Goal: Book appointment/travel/reservation

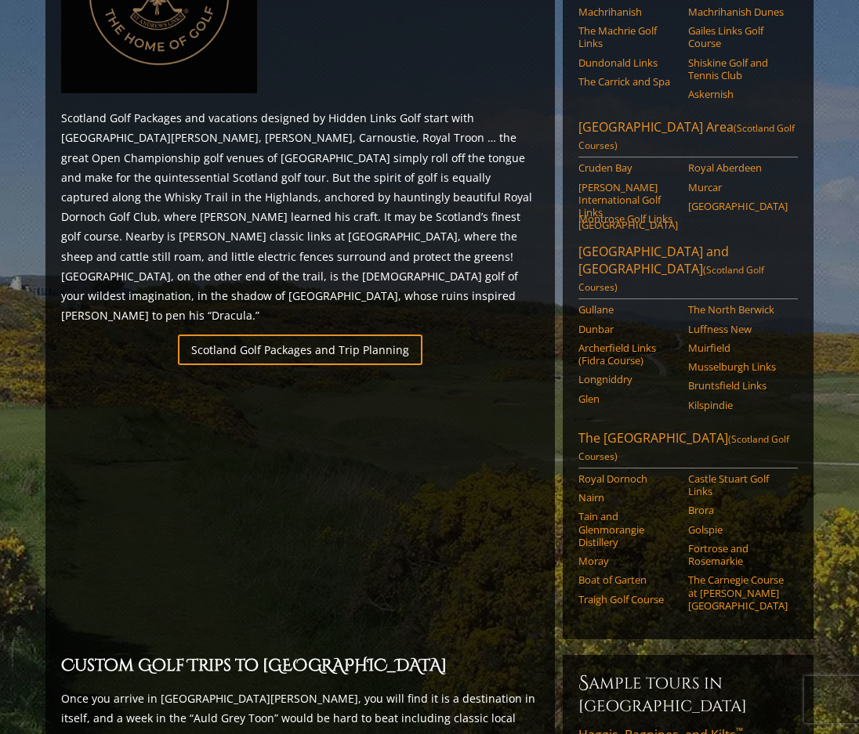
scroll to position [783, 0]
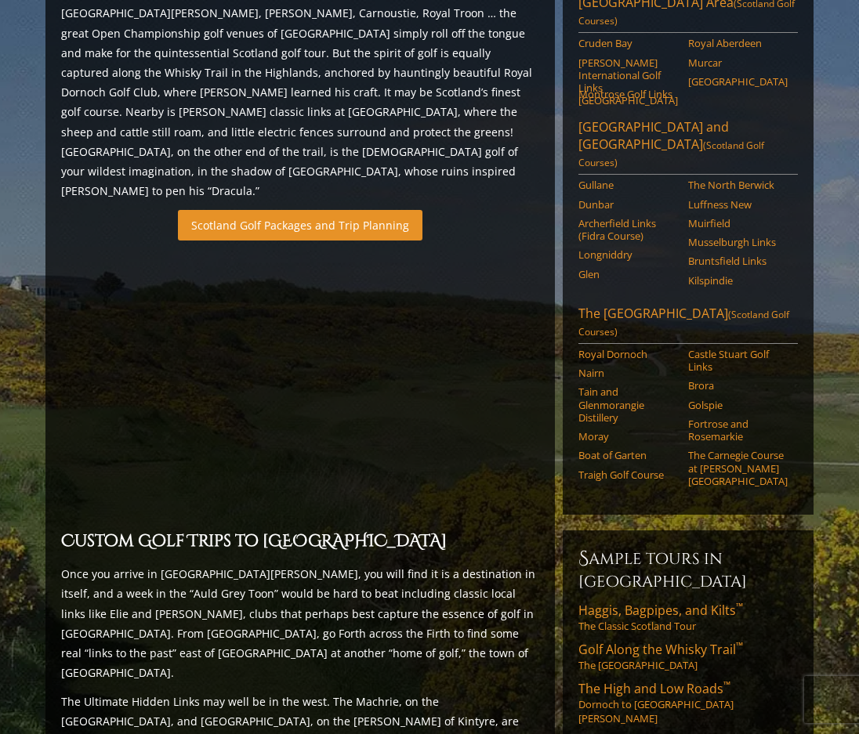
click at [255, 210] on link "Scotland Golf Packages and Trip Planning" at bounding box center [300, 225] width 244 height 31
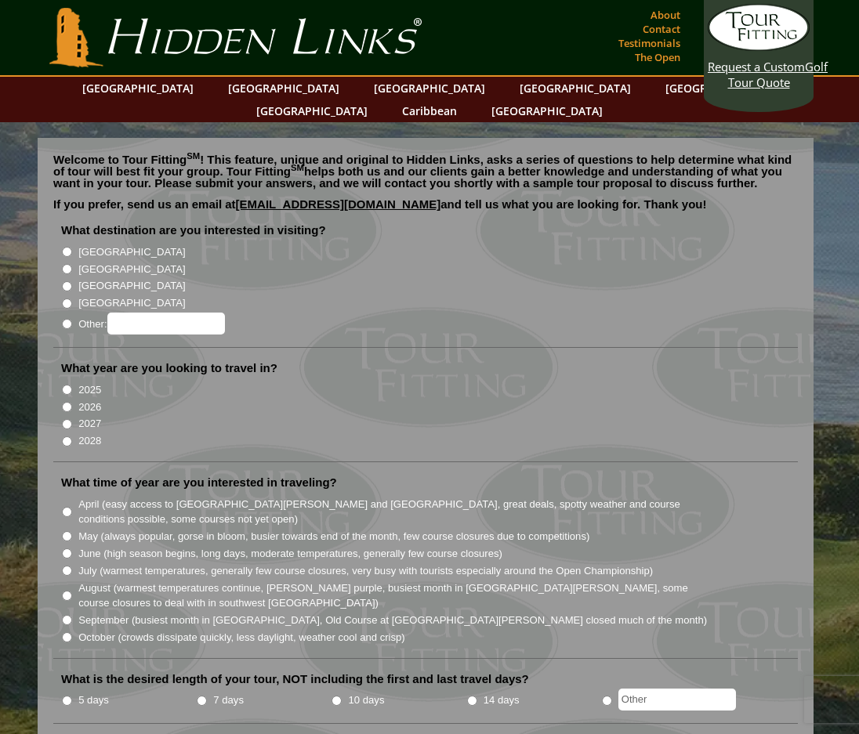
click at [67, 264] on input "[GEOGRAPHIC_DATA]" at bounding box center [67, 269] width 10 height 10
radio input "true"
click at [66, 402] on input "2026" at bounding box center [67, 407] width 10 height 10
radio input "true"
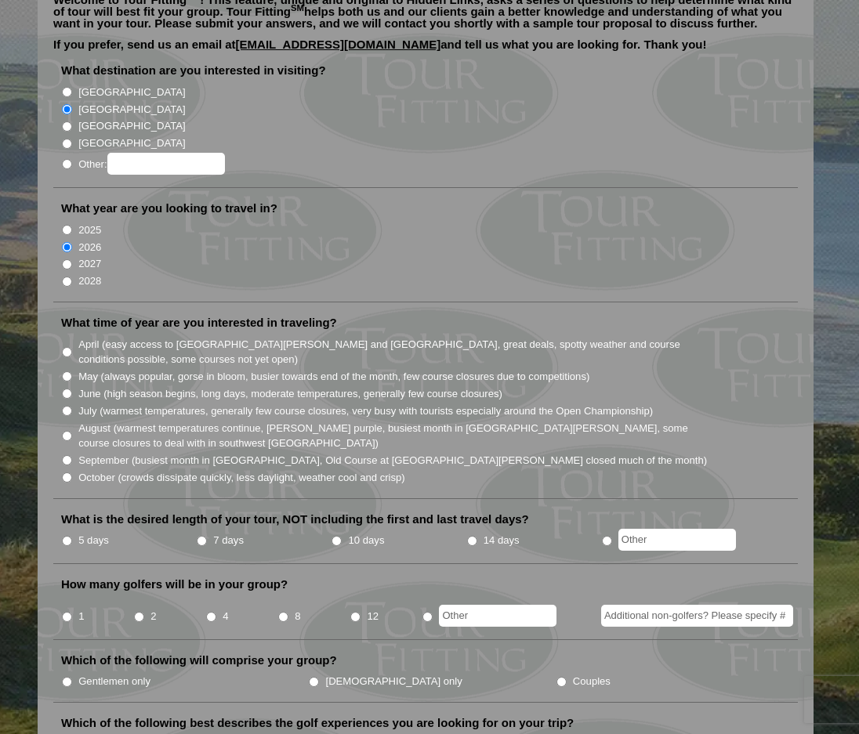
scroll to position [235, 0]
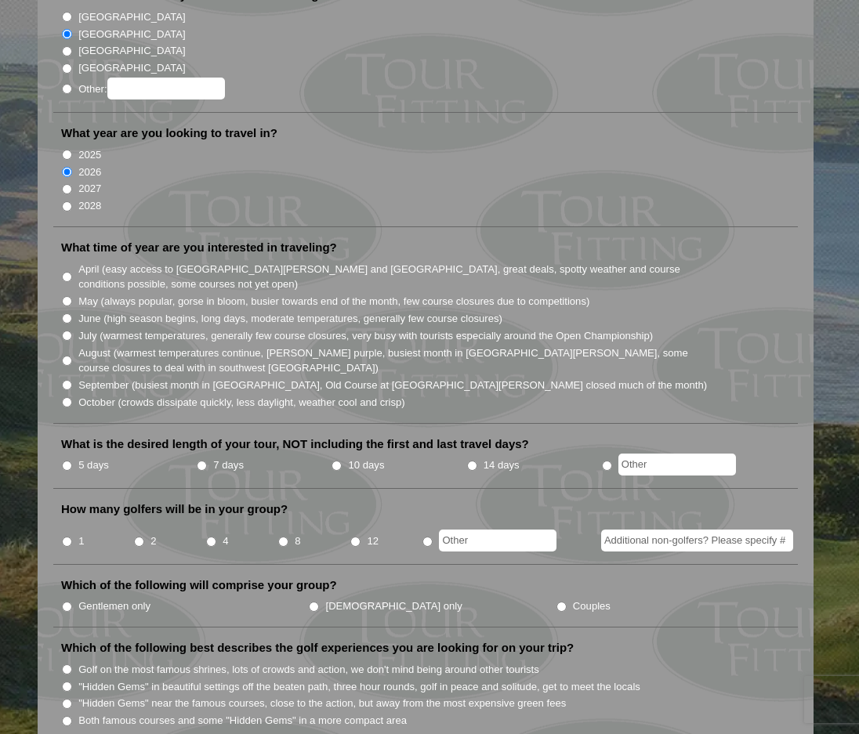
click at [63, 397] on input "October (crowds dissipate quickly, less daylight, weather cool and crisp)" at bounding box center [67, 402] width 10 height 10
radio input "true"
click at [201, 461] on input "7 days" at bounding box center [202, 466] width 10 height 10
radio input "true"
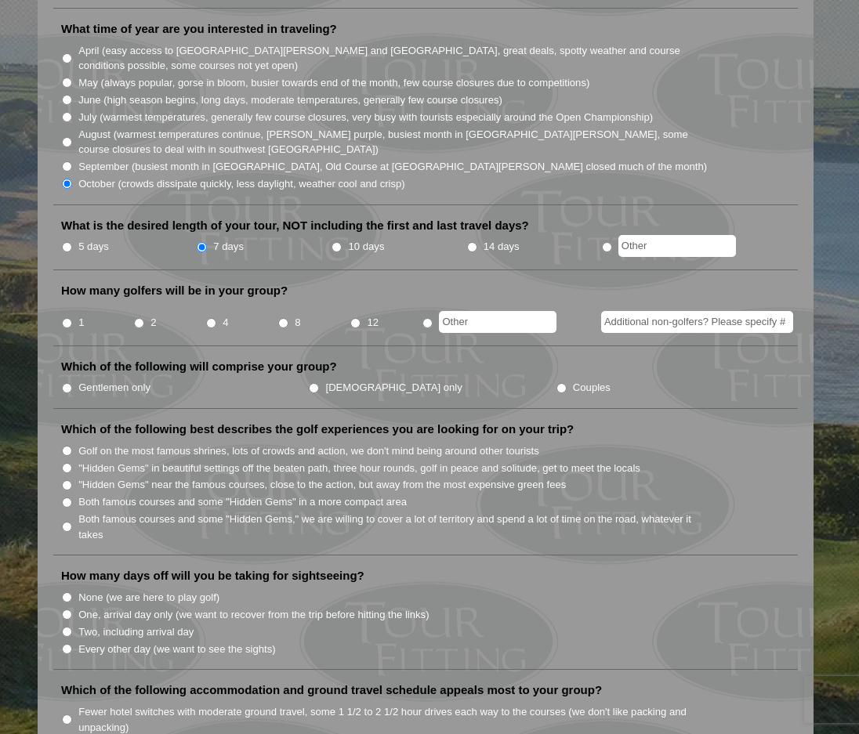
scroll to position [470, 0]
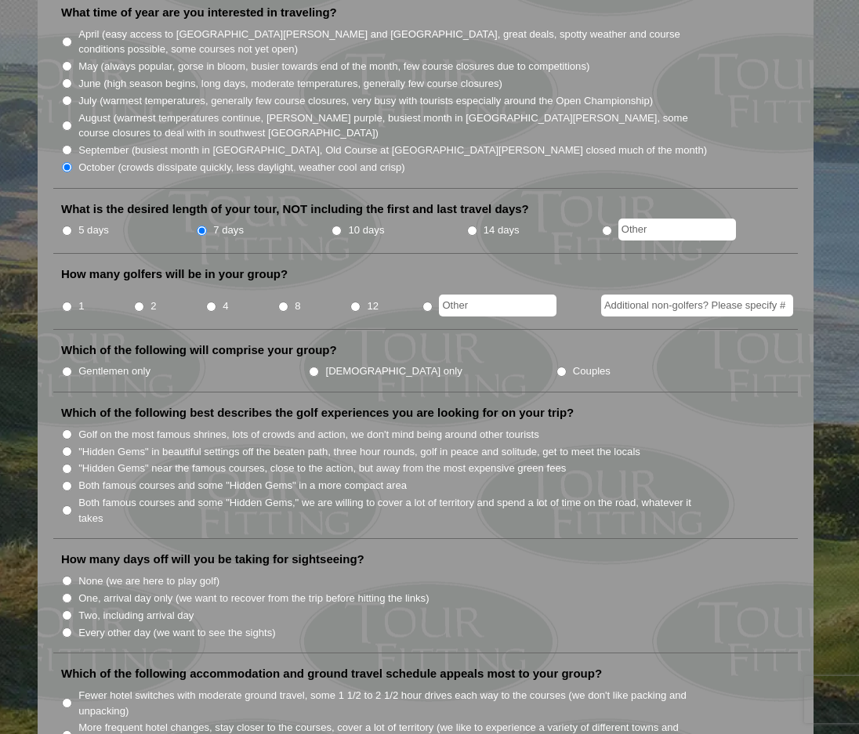
click at [280, 302] on input "8" at bounding box center [283, 307] width 10 height 10
radio input "true"
click at [67, 367] on input "Gentlemen only" at bounding box center [67, 372] width 10 height 10
radio input "true"
click at [63, 429] on input "Golf on the most famous shrines, lots of crowds and action, we don't mind being…" at bounding box center [67, 434] width 10 height 10
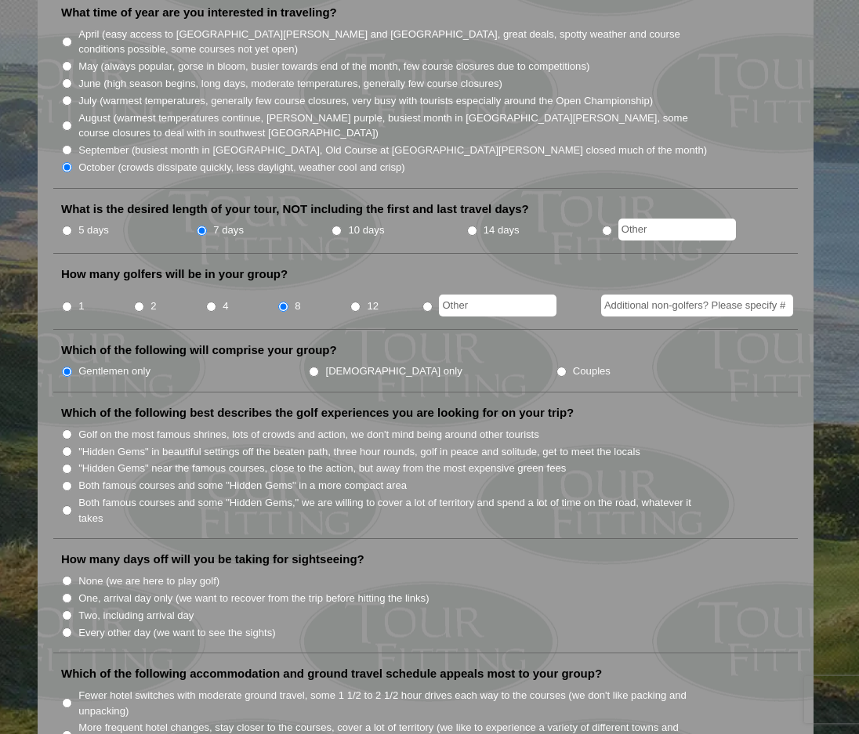
radio input "true"
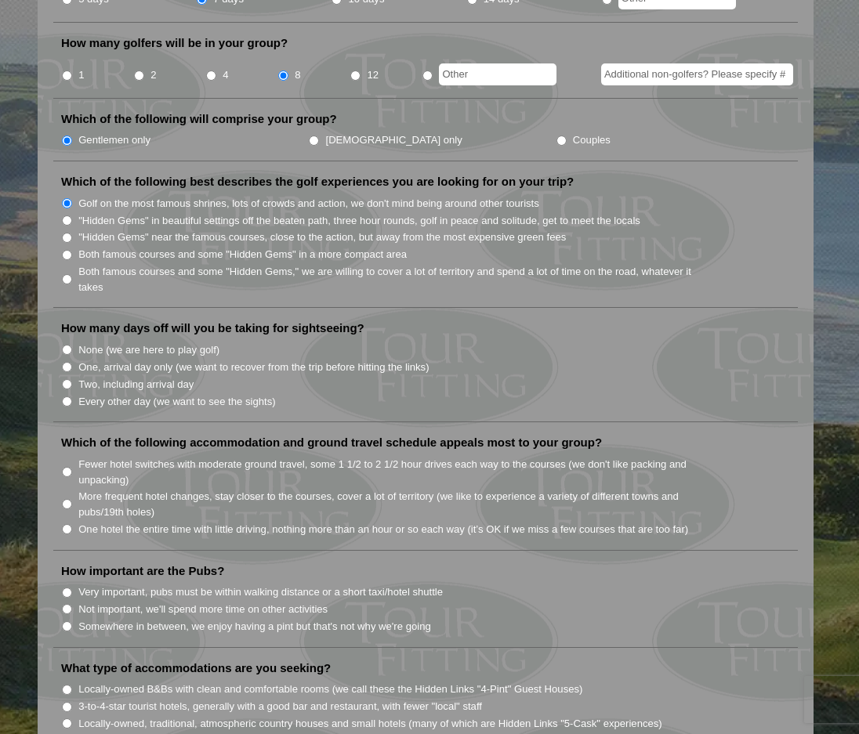
scroll to position [705, 0]
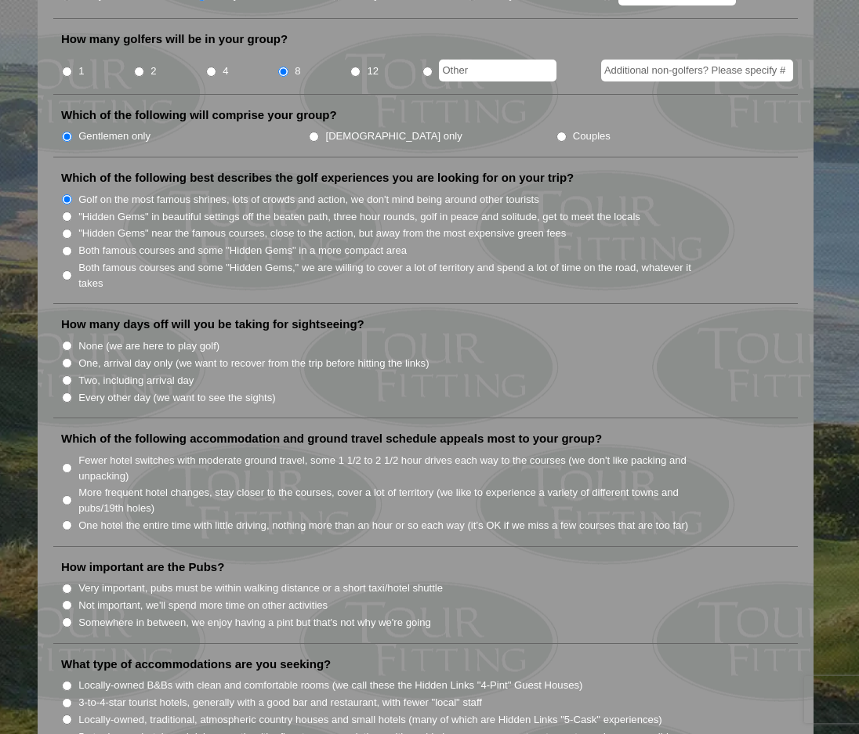
click at [67, 341] on input "None (we are here to play golf)" at bounding box center [67, 346] width 10 height 10
radio input "true"
click at [65, 463] on input "Fewer hotel switches with moderate ground travel, some 1 1/2 to 2 1/2 hour driv…" at bounding box center [67, 468] width 10 height 10
radio input "true"
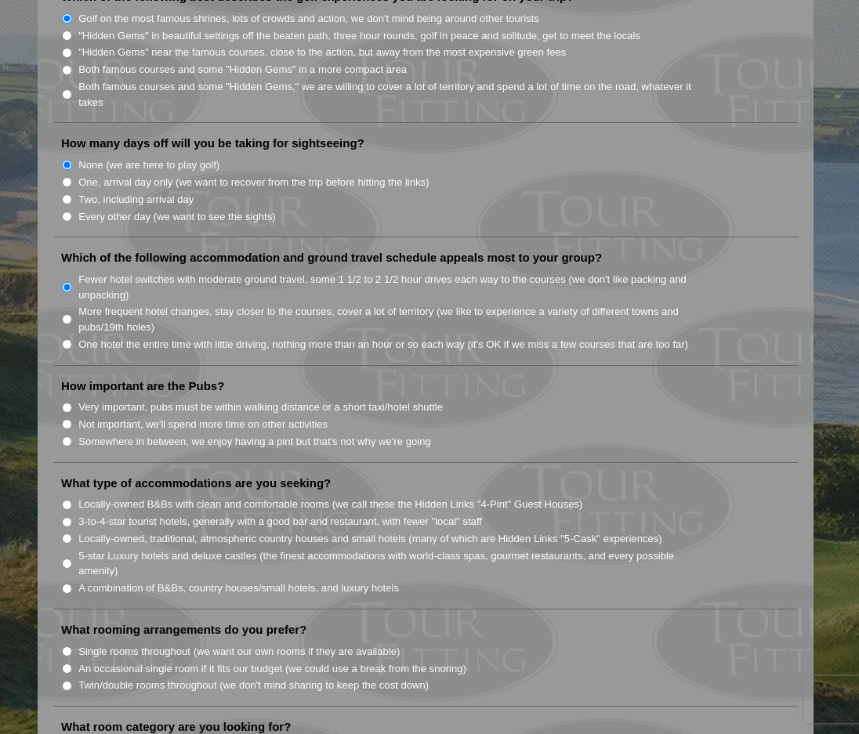
scroll to position [940, 0]
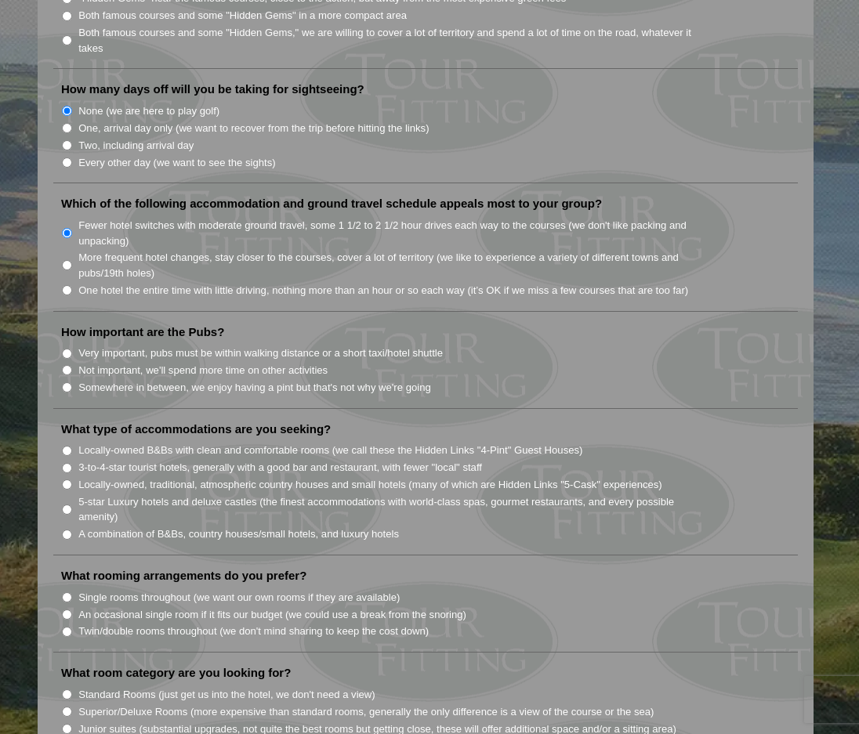
click at [64, 349] on input "Very important, pubs must be within walking distance or a short taxi/hotel shut…" at bounding box center [67, 354] width 10 height 10
radio input "true"
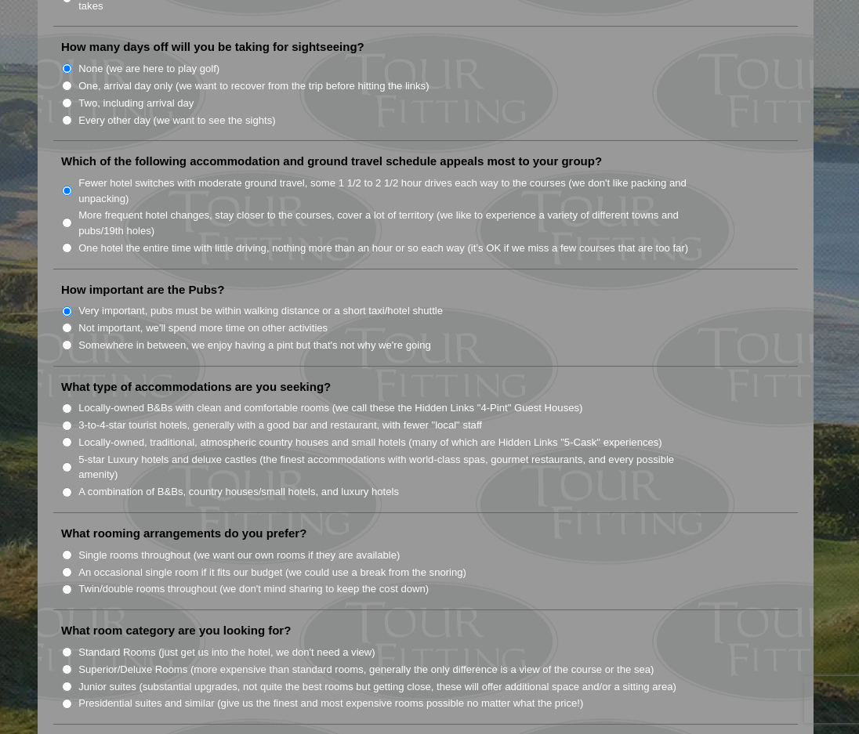
scroll to position [1018, 0]
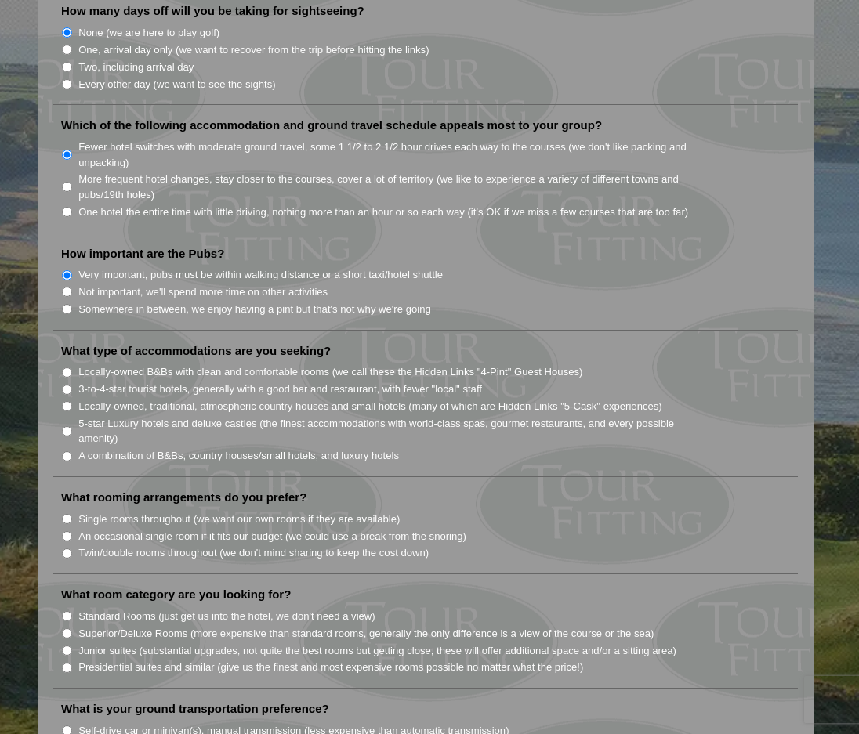
click at [64, 385] on input "3-to-4-star tourist hotels, generally with a good bar and restaurant, with fewe…" at bounding box center [67, 390] width 10 height 10
radio input "true"
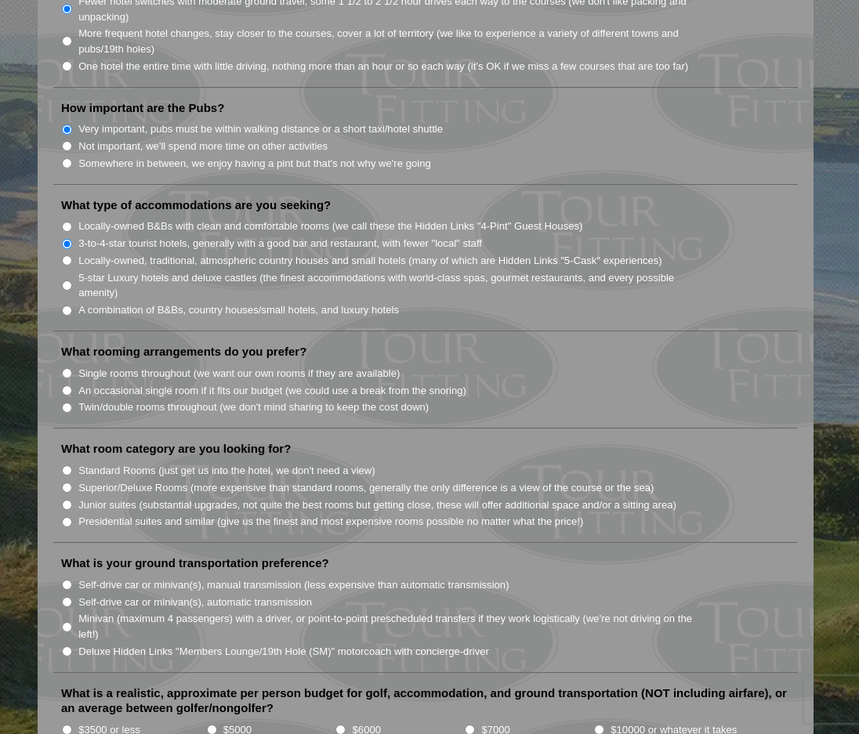
scroll to position [1175, 0]
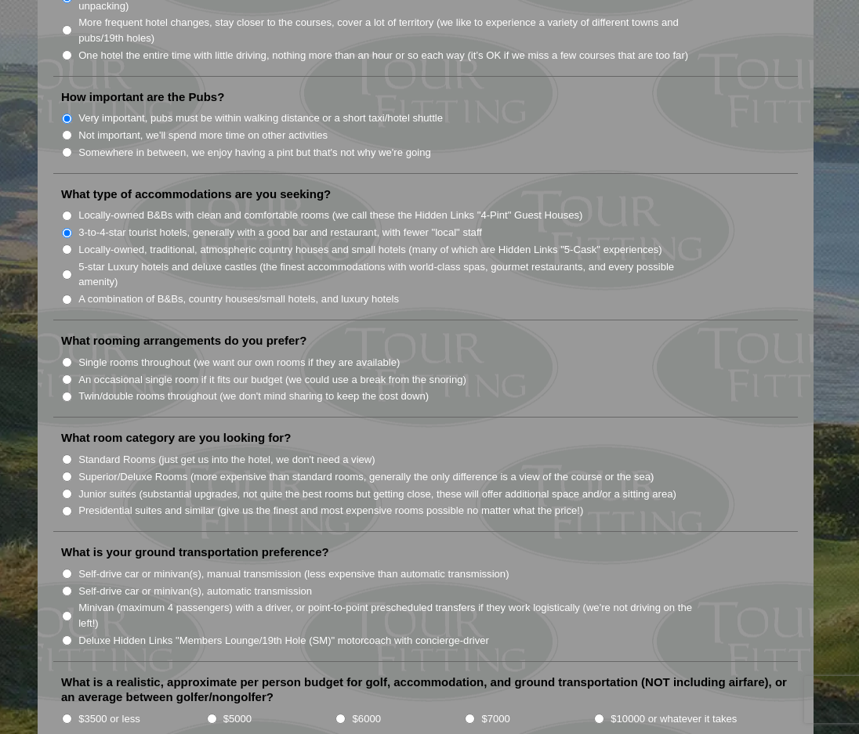
click at [65, 392] on input "Twin/double rooms throughout (we don't mind sharing to keep the cost down)" at bounding box center [67, 397] width 10 height 10
radio input "true"
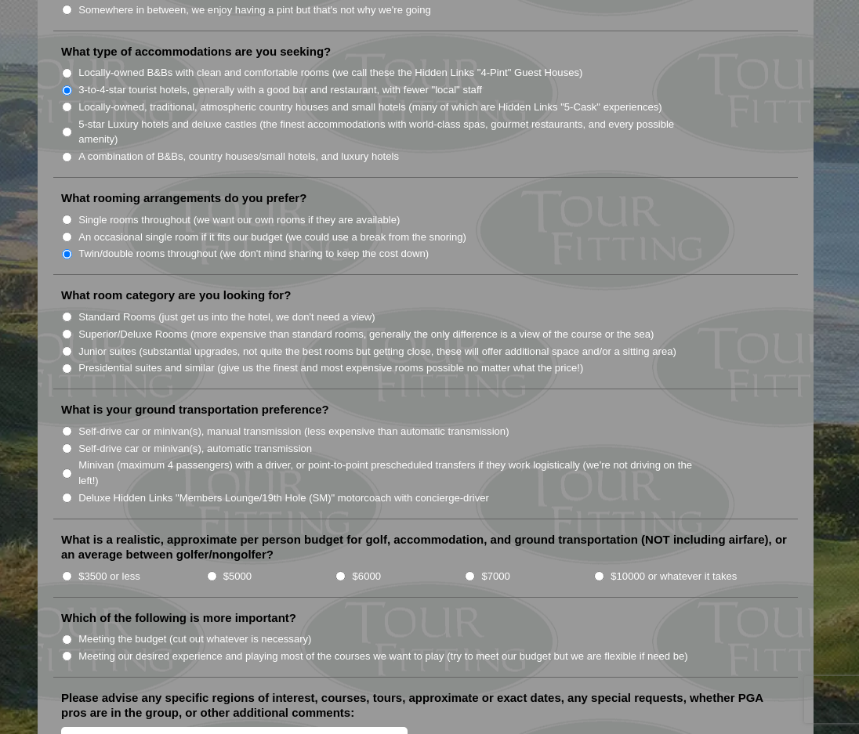
scroll to position [1332, 0]
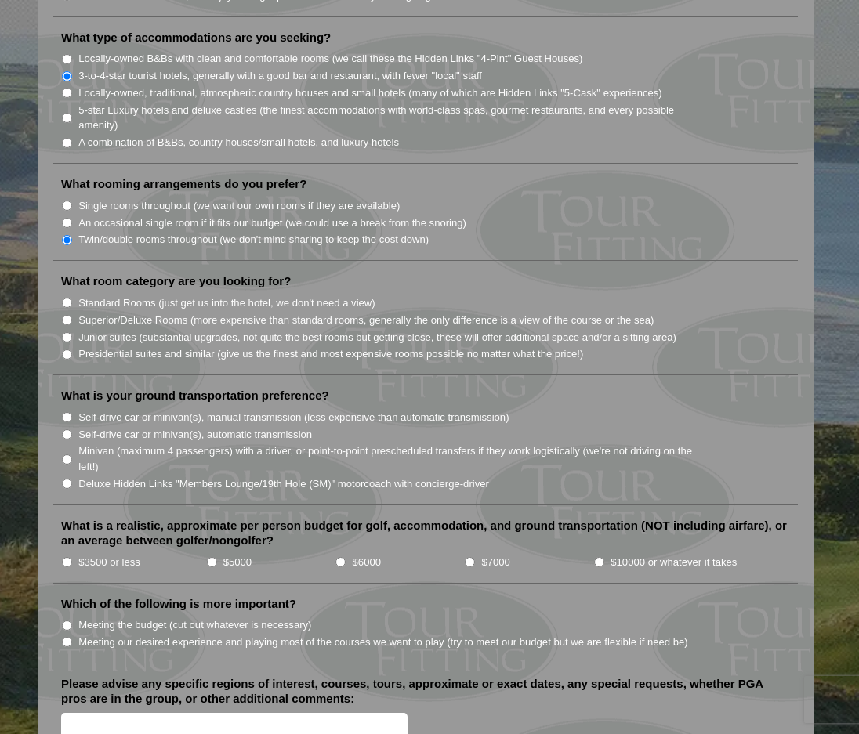
click at [64, 315] on input "Superior/Deluxe Rooms (more expensive than standard rooms, generally the only d…" at bounding box center [67, 320] width 10 height 10
radio input "true"
click at [66, 479] on input "Deluxe Hidden Links "Members Lounge/19th Hole (SM)" motorcoach with concierge-d…" at bounding box center [67, 484] width 10 height 10
radio input "true"
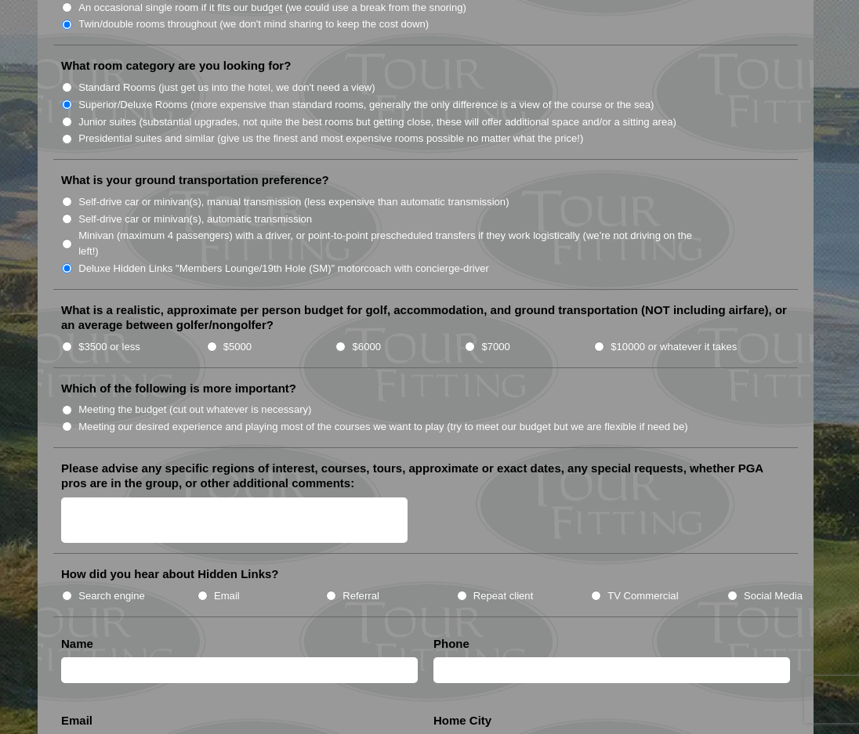
scroll to position [1567, 0]
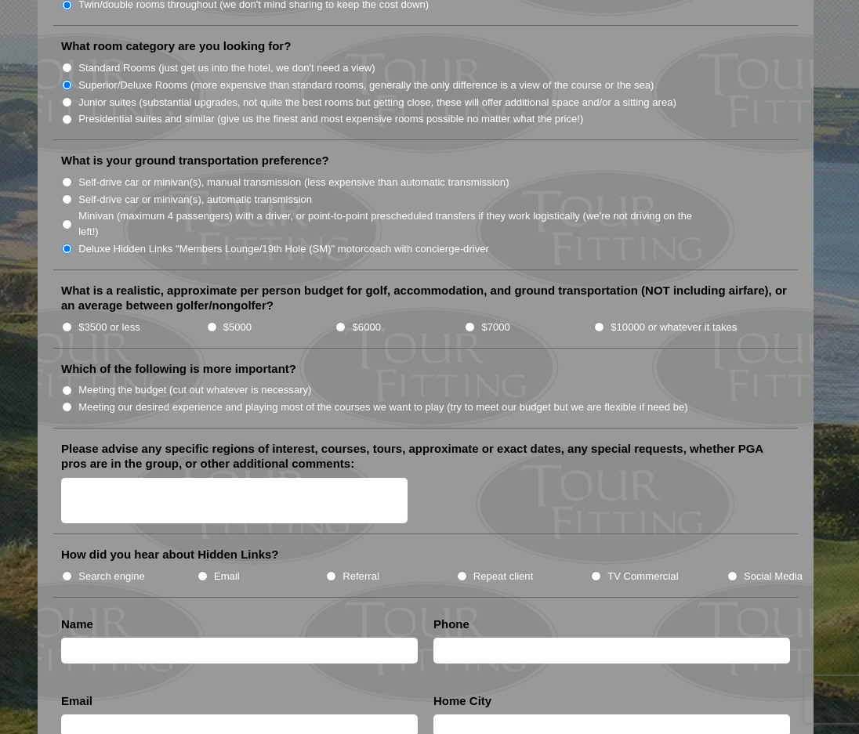
click at [338, 322] on input "$6000" at bounding box center [340, 327] width 10 height 10
radio input "true"
click at [70, 402] on input "Meeting our desired experience and playing most of the courses we want to play …" at bounding box center [67, 407] width 10 height 10
radio input "true"
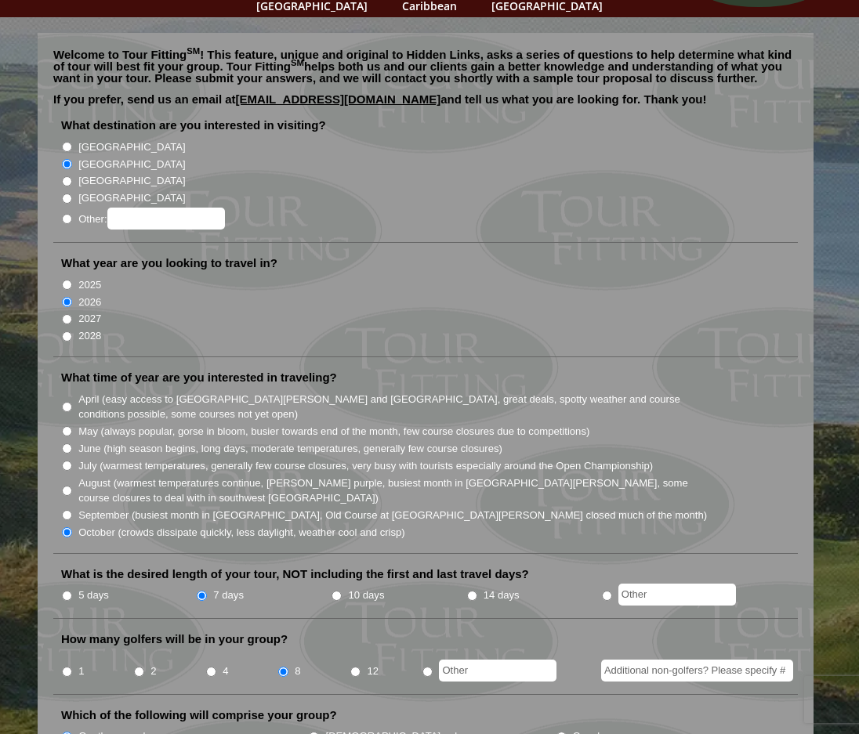
scroll to position [0, 0]
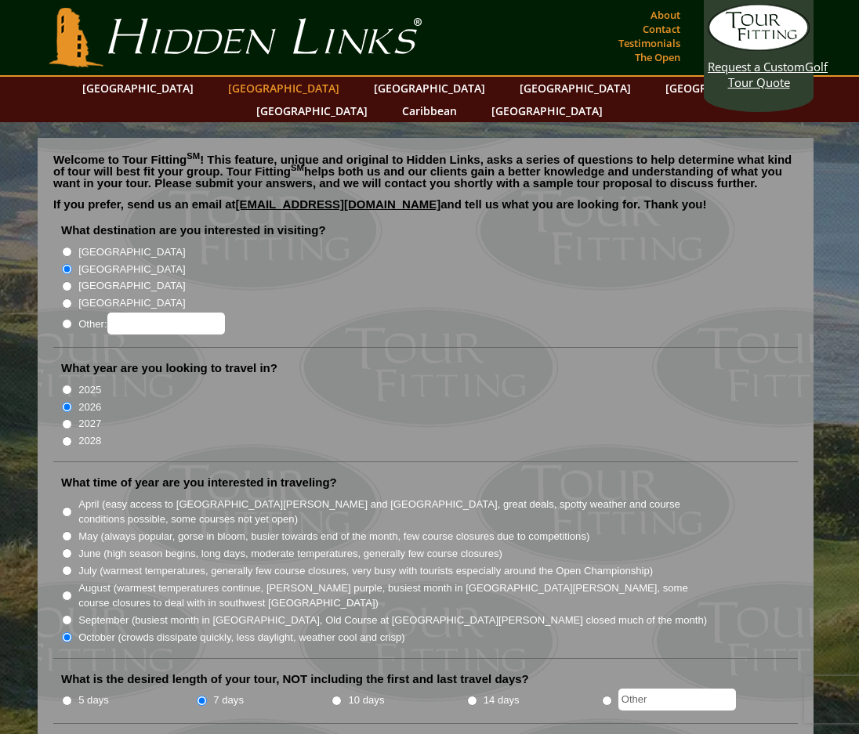
click at [259, 90] on link "[GEOGRAPHIC_DATA]" at bounding box center [283, 88] width 127 height 23
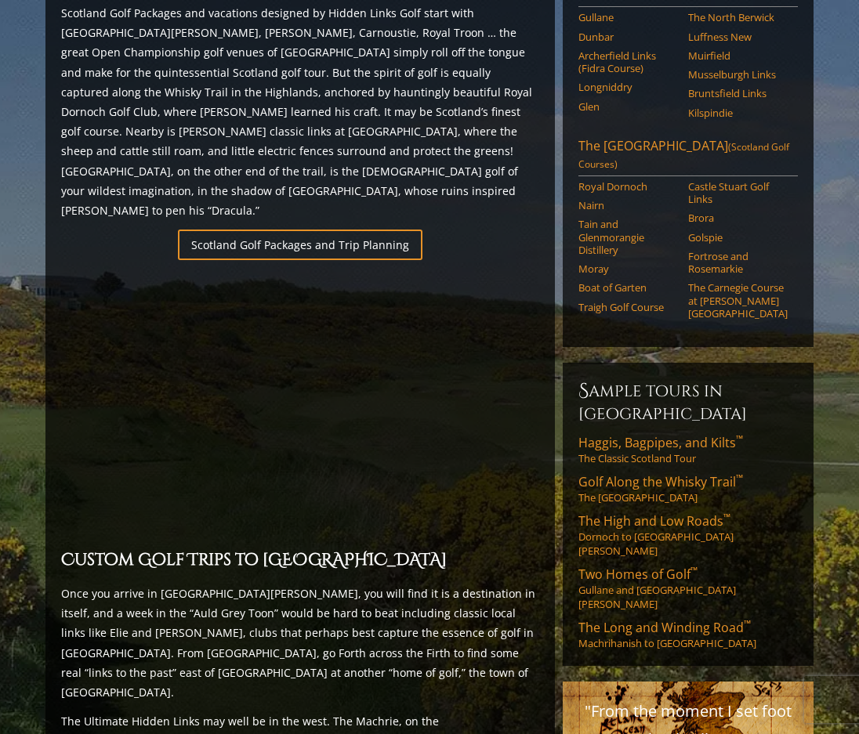
scroll to position [975, 0]
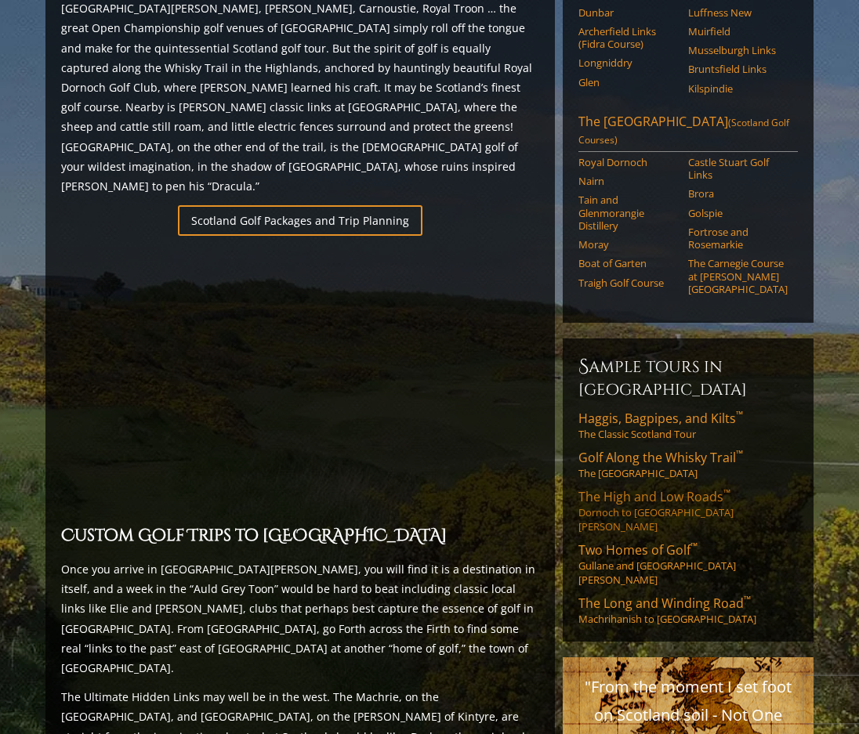
click at [678, 488] on span "The High and Low Roads ™" at bounding box center [654, 496] width 152 height 17
click at [647, 410] on link "Haggis, Bagpipes, and Kilts ™ The Classic Scotland Tour" at bounding box center [687, 425] width 219 height 31
